Goal: Task Accomplishment & Management: Manage account settings

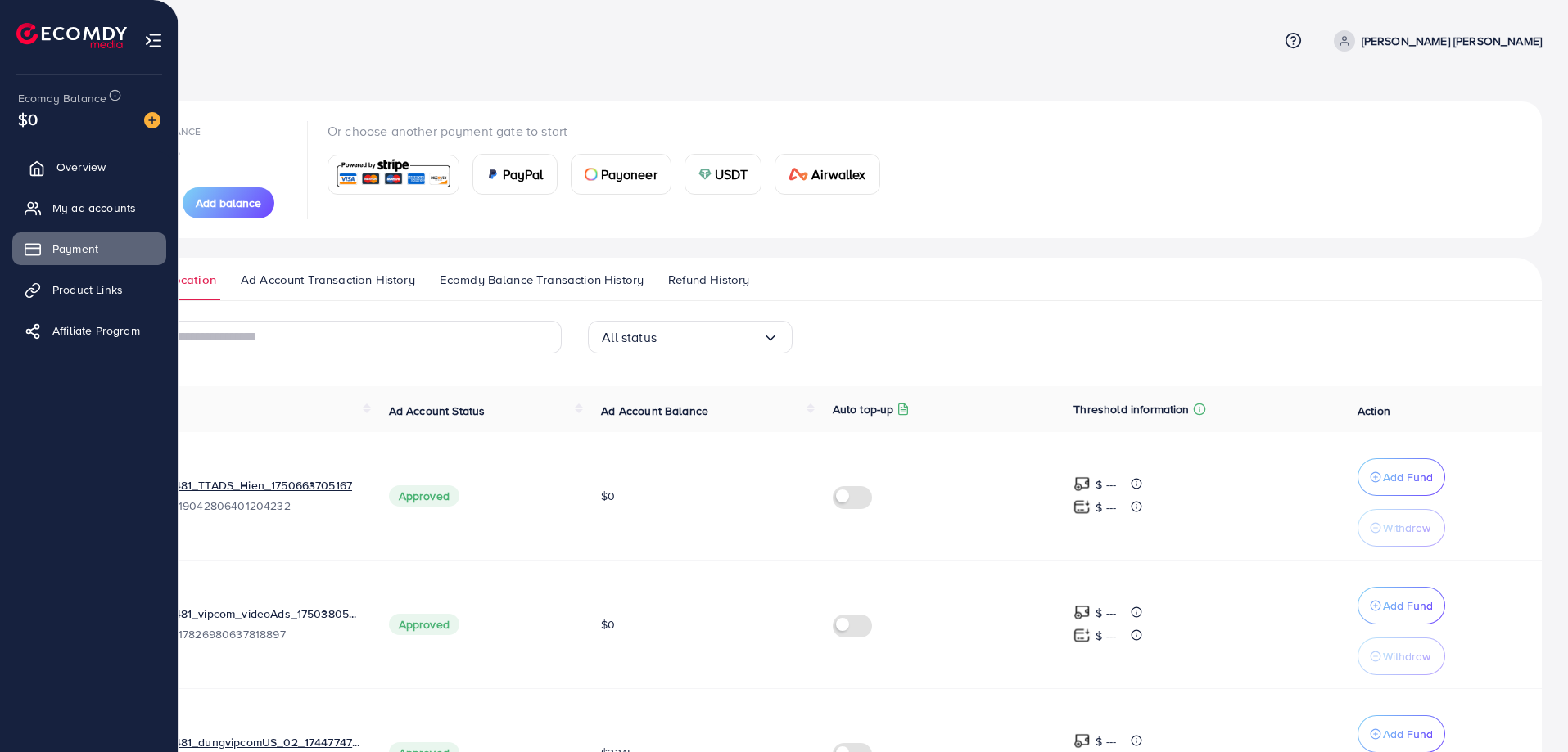
click at [75, 163] on span "Overview" at bounding box center [81, 166] width 50 height 17
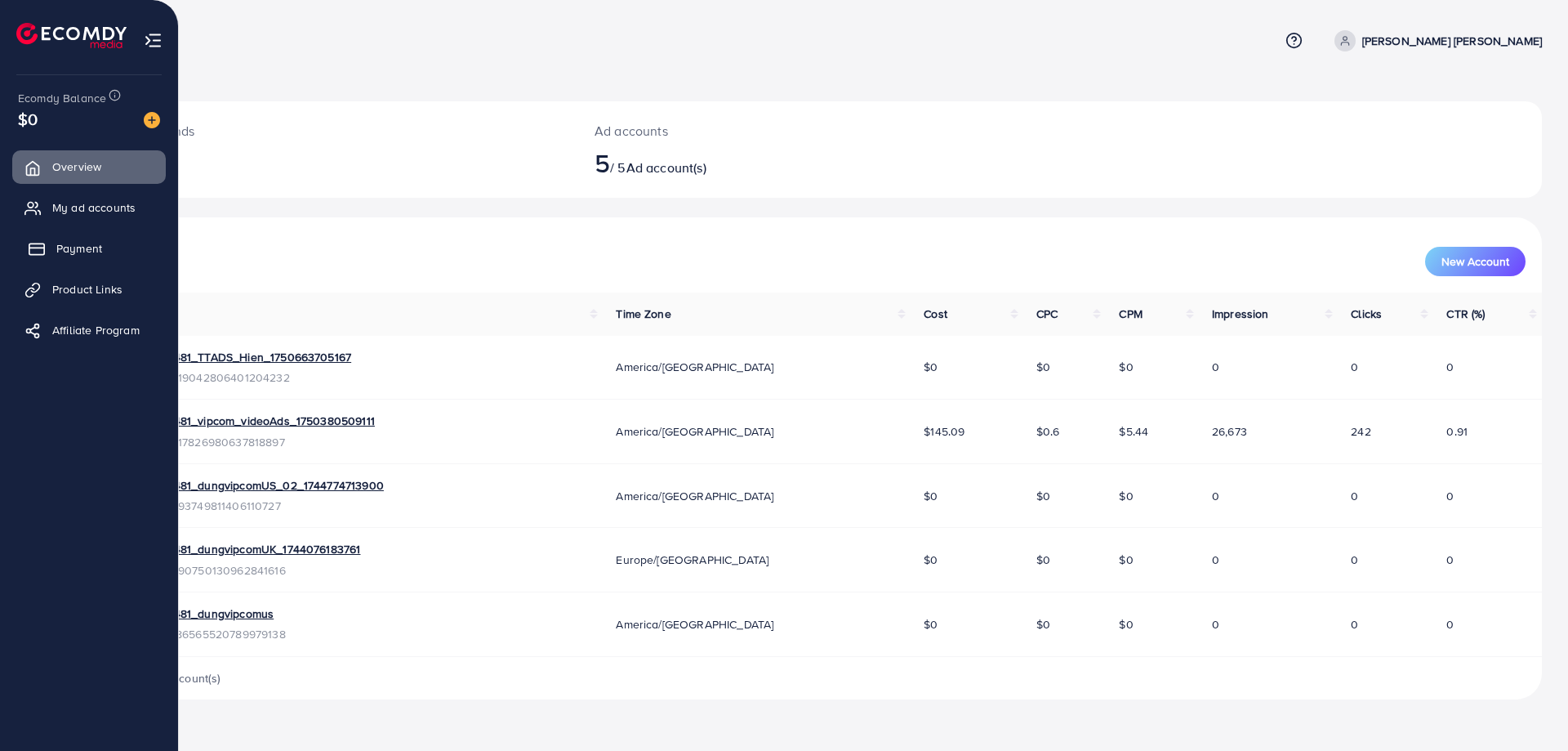
click at [86, 242] on span "Payment" at bounding box center [79, 248] width 46 height 16
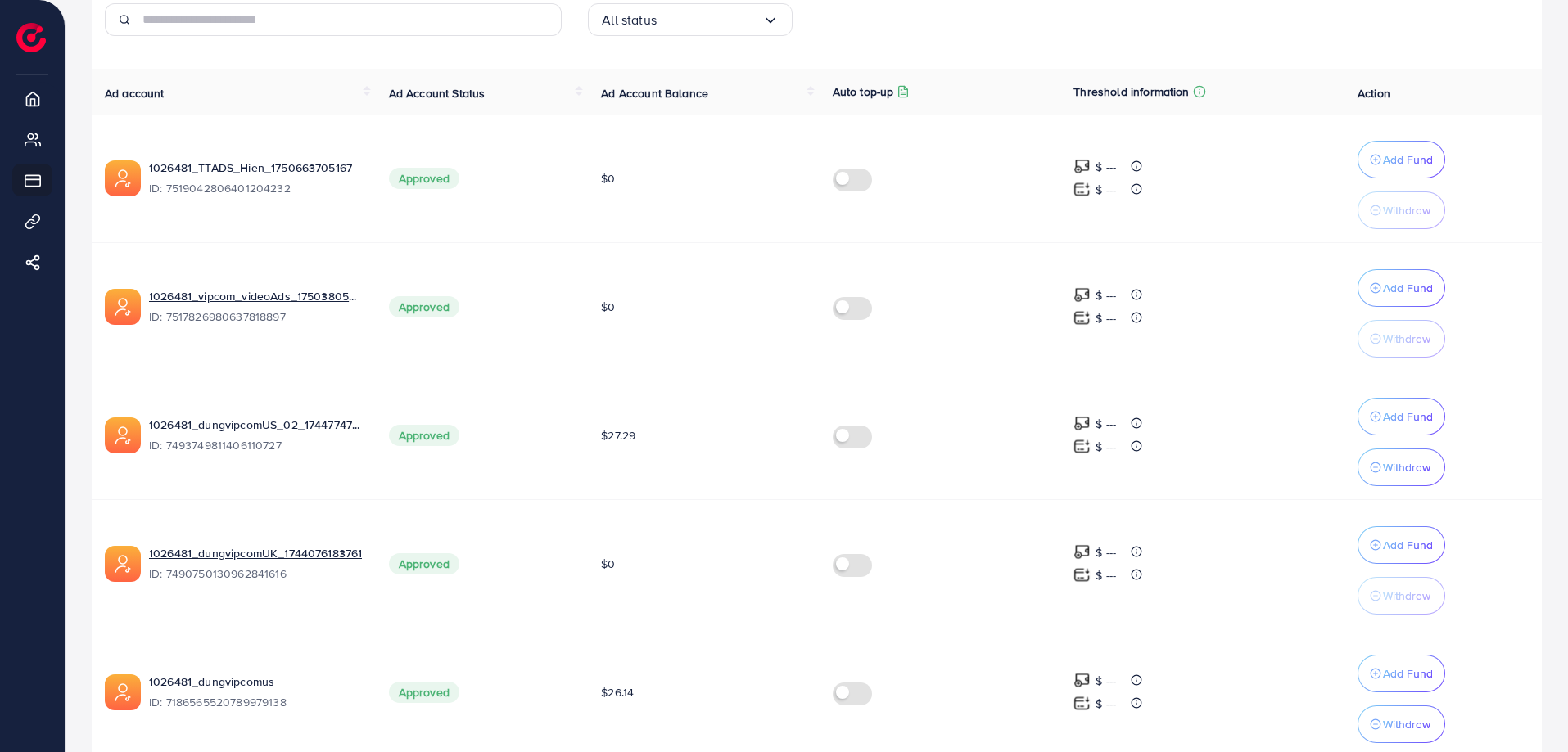
scroll to position [392, 0]
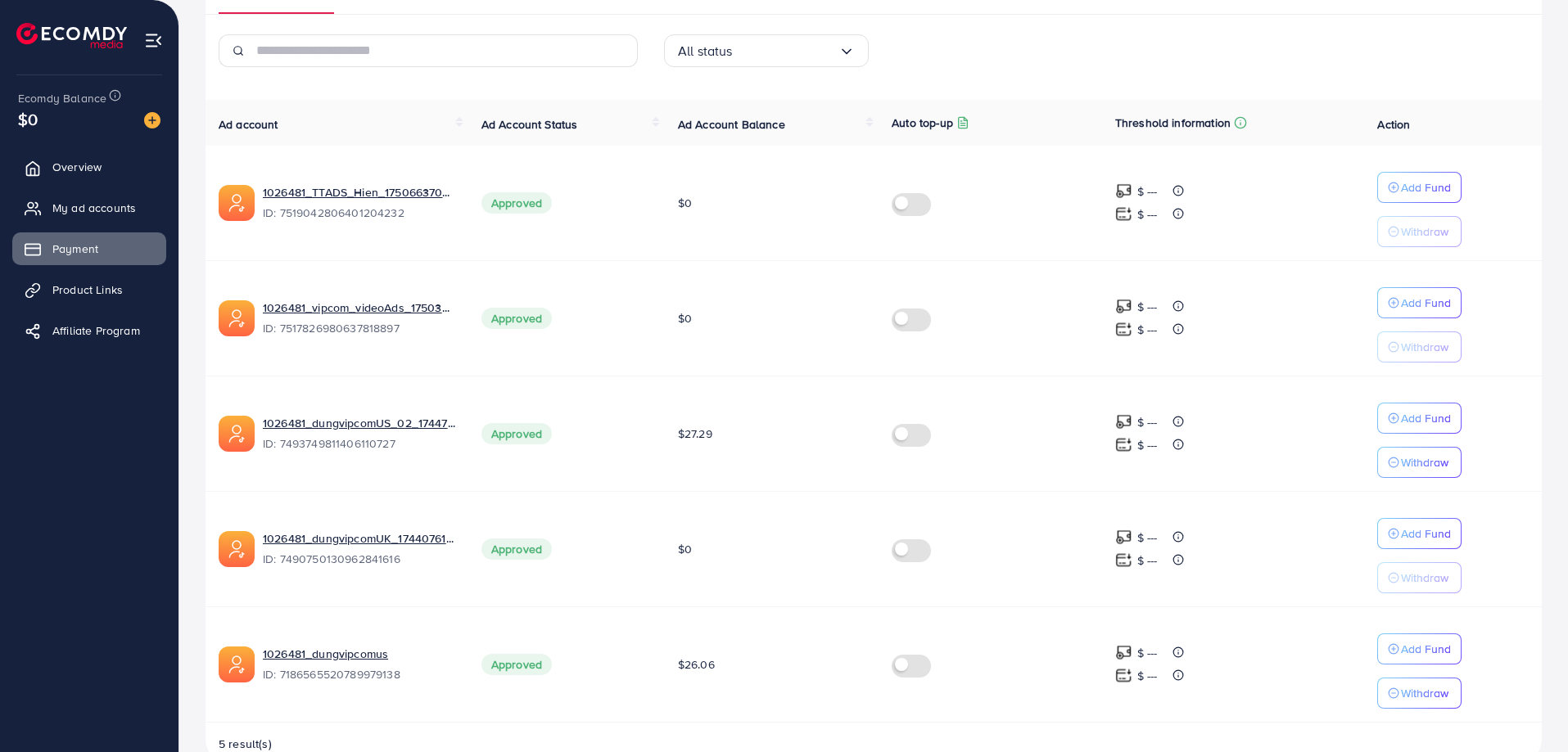
scroll to position [325, 0]
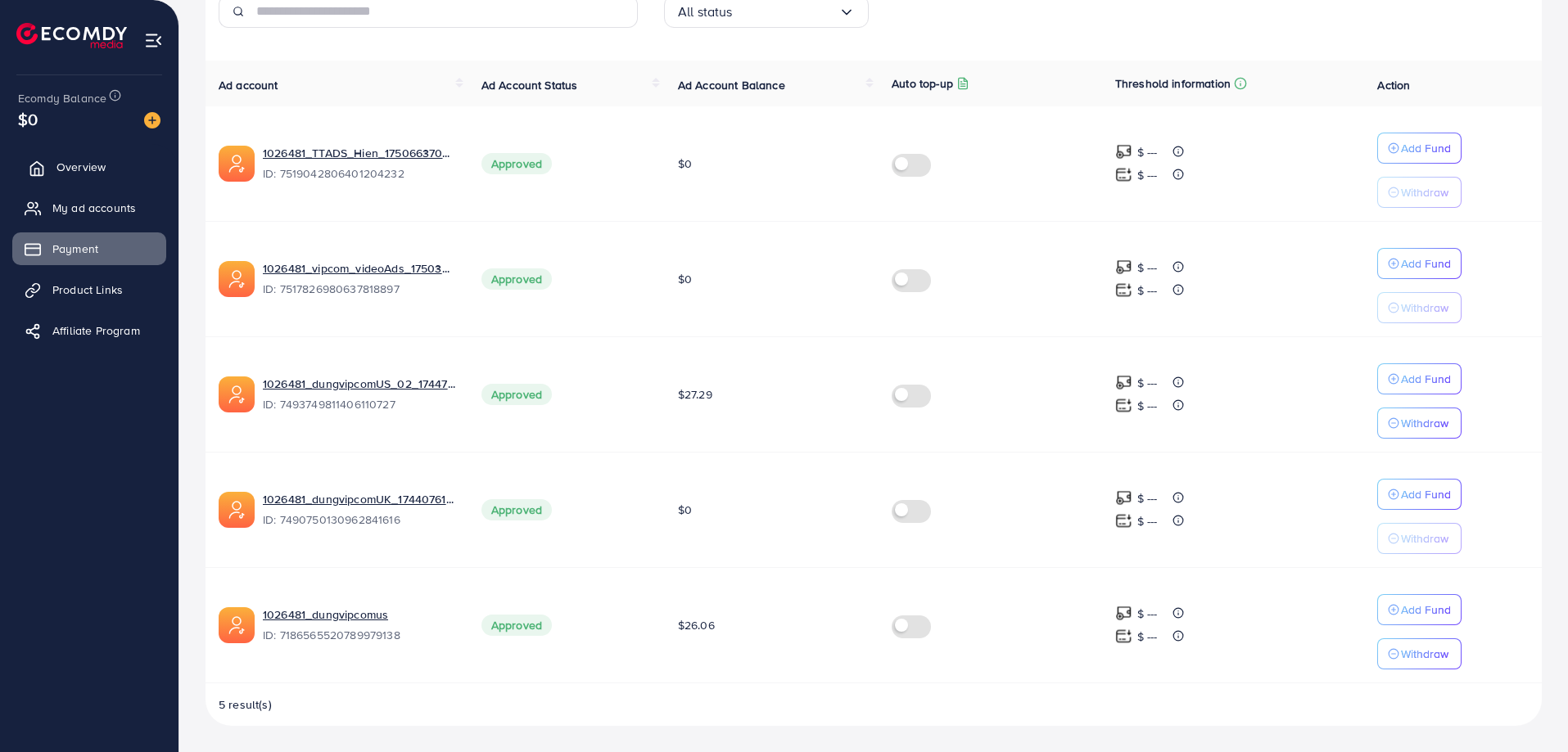
click at [96, 163] on span "Overview" at bounding box center [81, 166] width 50 height 17
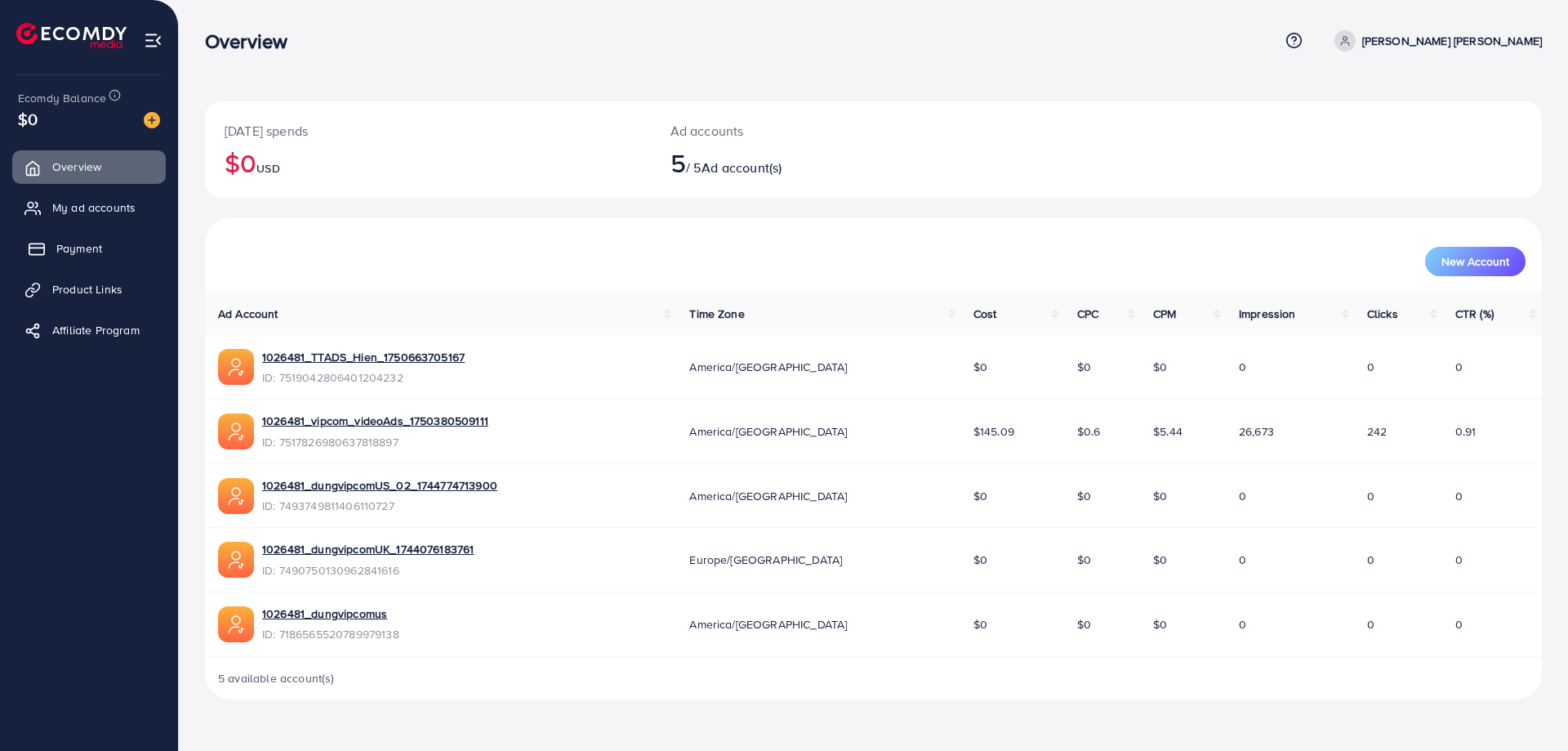
click at [82, 245] on span "Payment" at bounding box center [79, 248] width 46 height 16
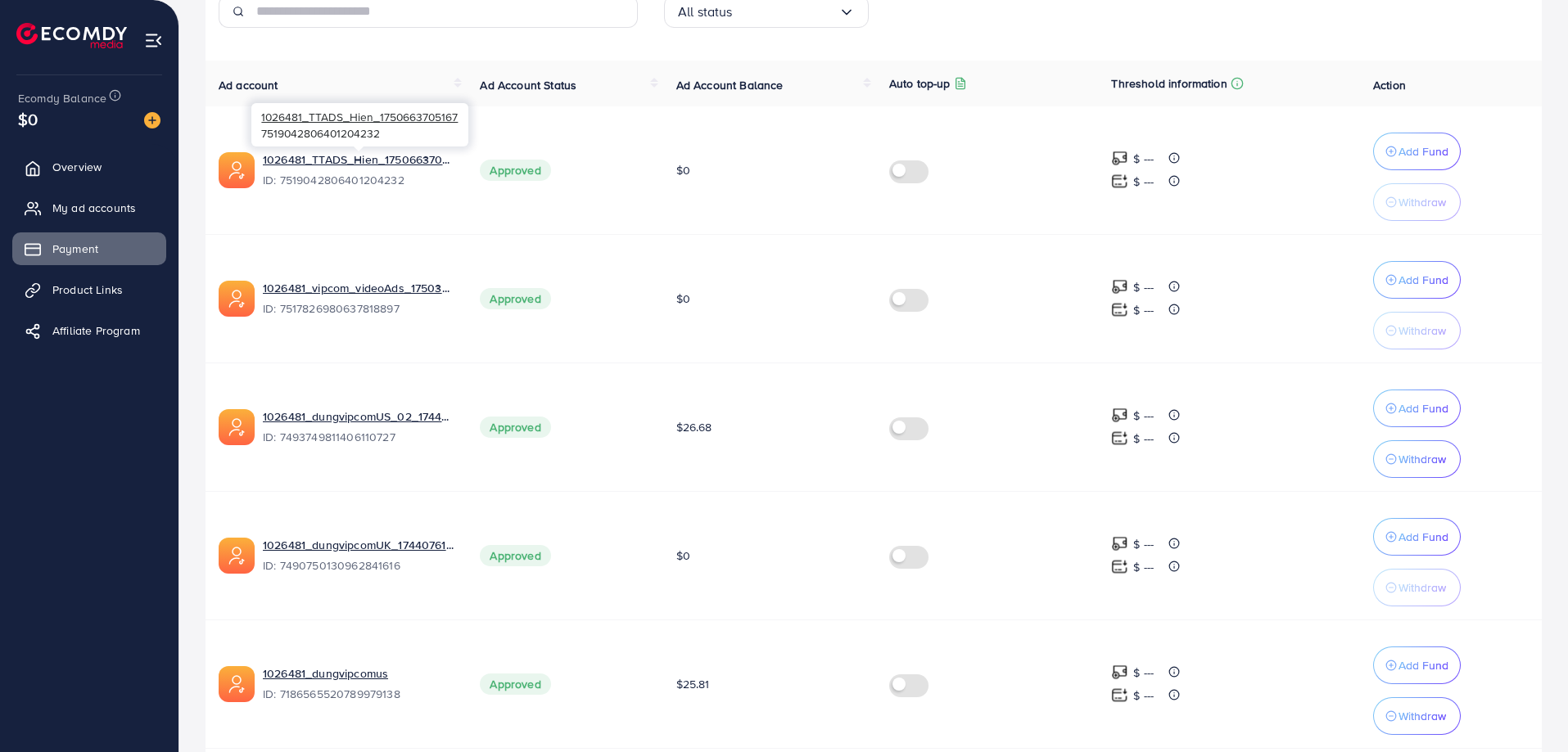
scroll to position [392, 0]
